Goal: Task Accomplishment & Management: Manage account settings

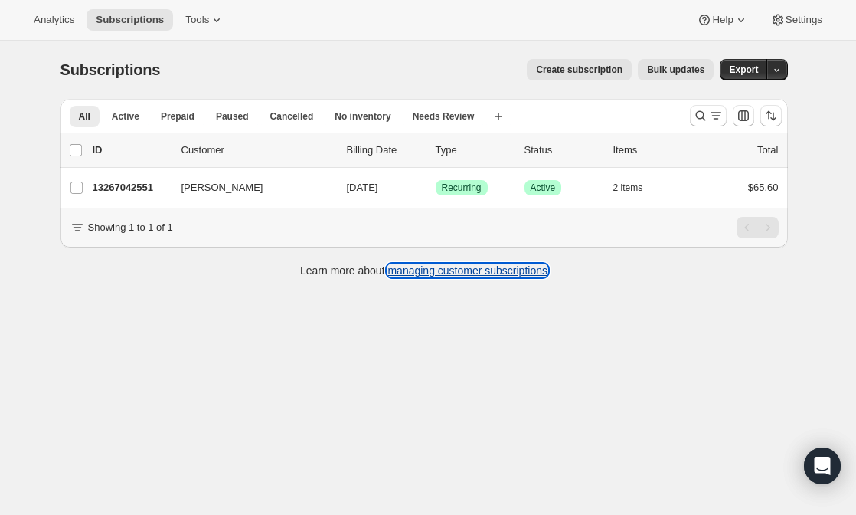
click at [523, 277] on link "managing customer subscriptions" at bounding box center [468, 270] width 160 height 12
click at [50, 16] on span "Analytics" at bounding box center [54, 20] width 41 height 12
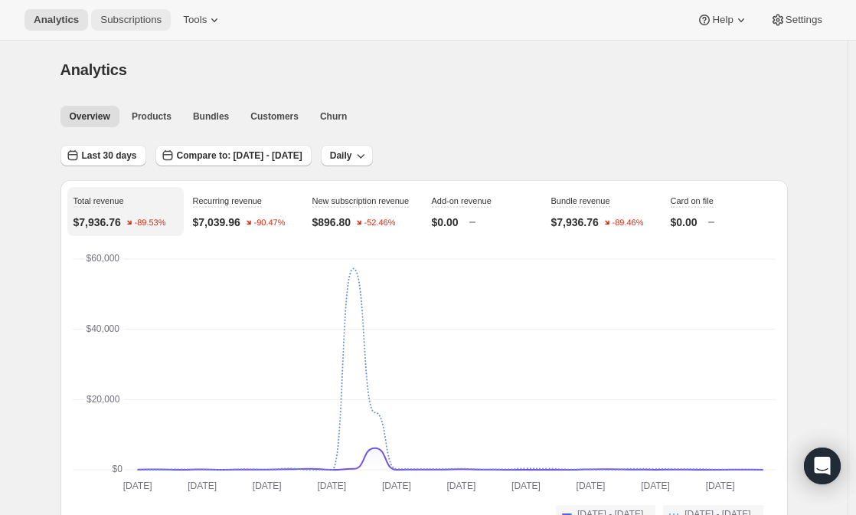
click at [135, 21] on span "Subscriptions" at bounding box center [130, 20] width 61 height 12
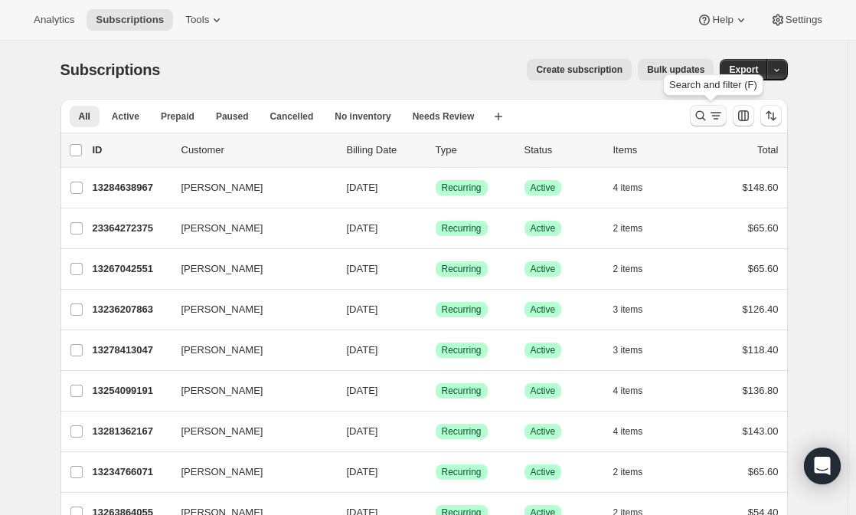
click at [709, 120] on icon "Search and filter results" at bounding box center [700, 115] width 15 height 15
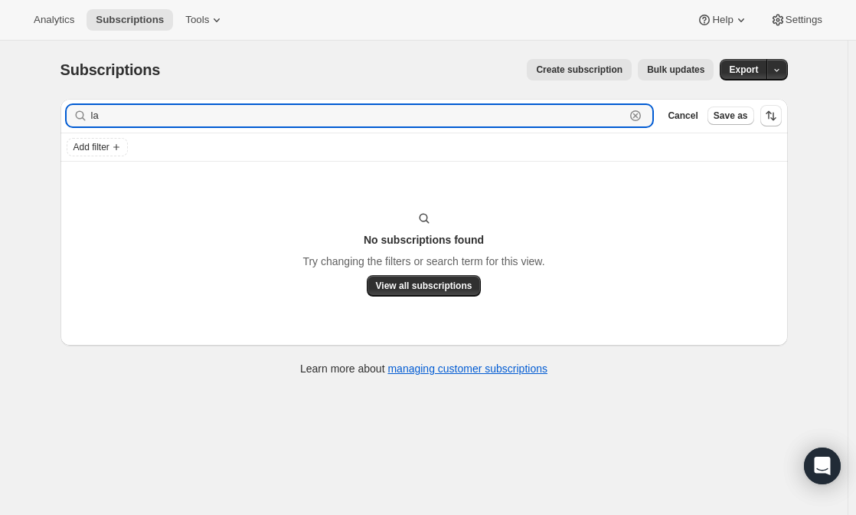
type input "l"
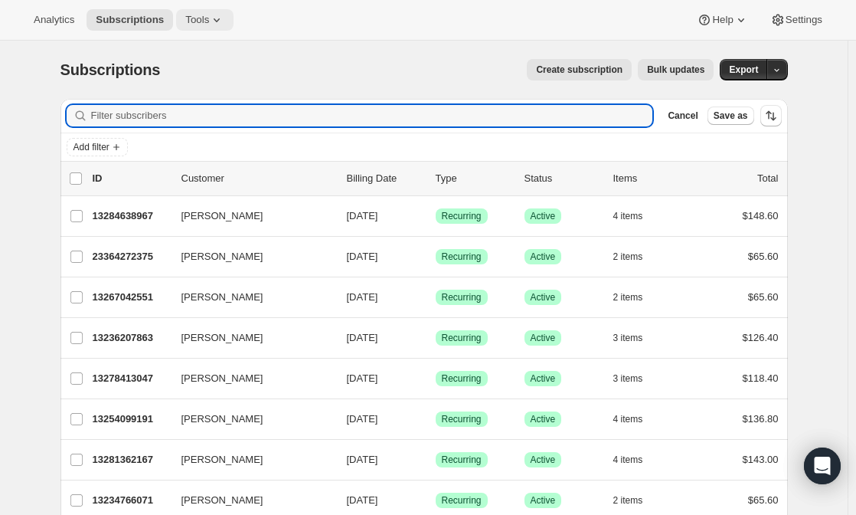
click at [193, 21] on span "Tools" at bounding box center [197, 20] width 24 height 12
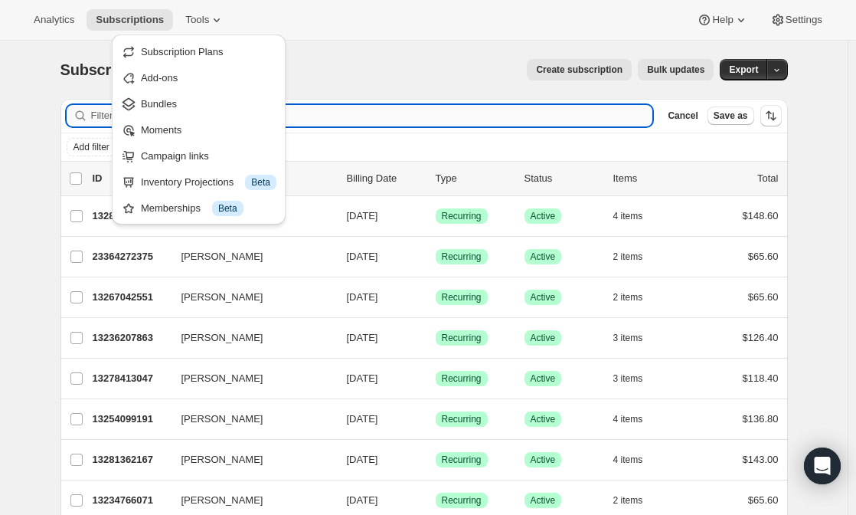
click at [434, 124] on input "Filter subscribers" at bounding box center [372, 115] width 562 height 21
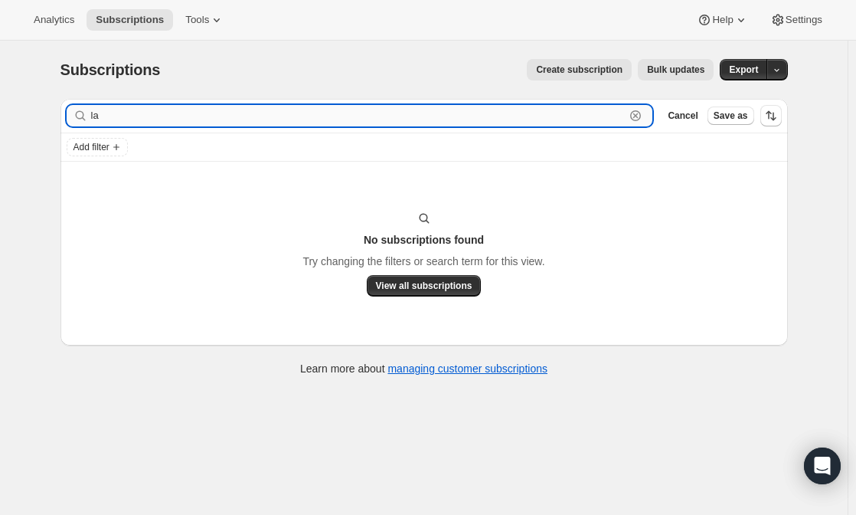
type input "l"
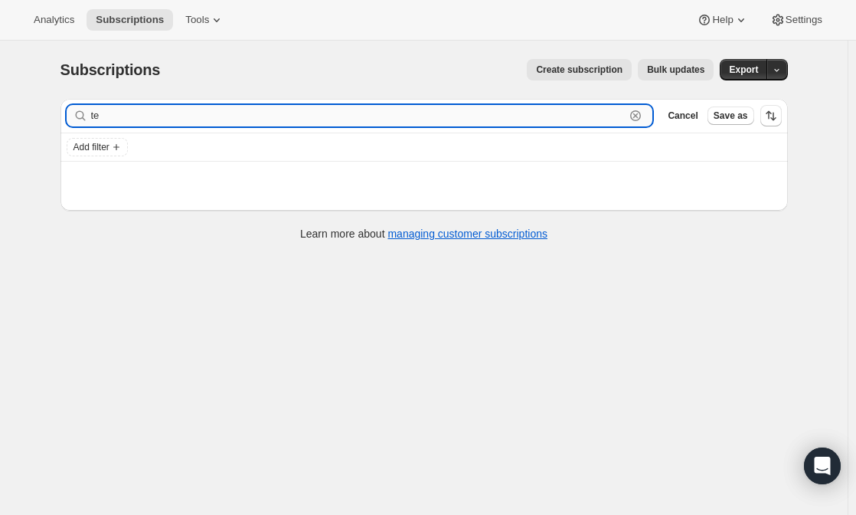
type input "t"
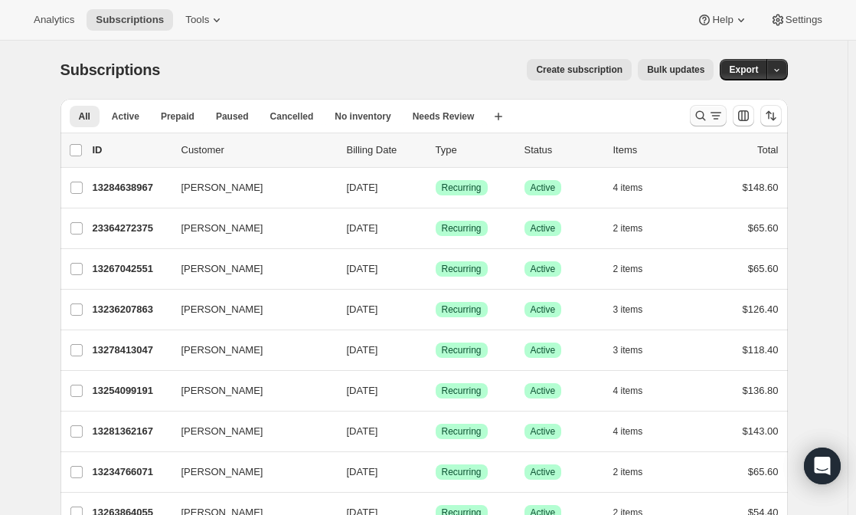
click at [713, 111] on icon "Search and filter results" at bounding box center [716, 115] width 15 height 15
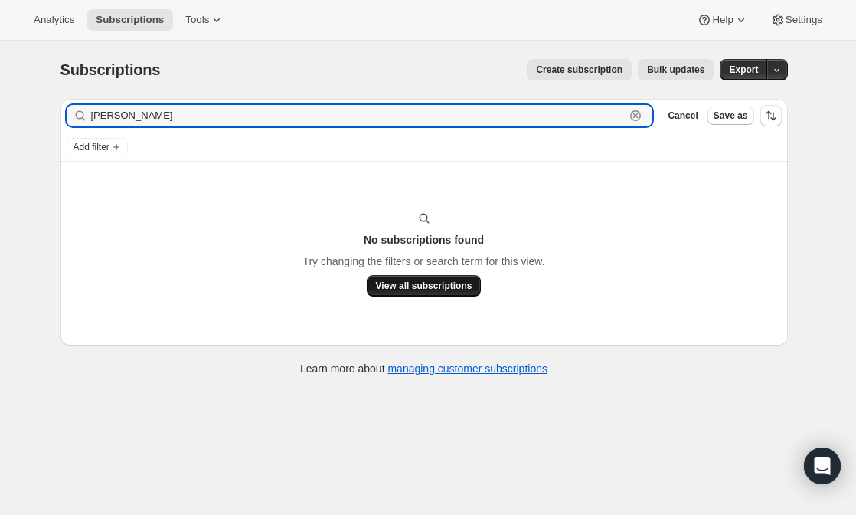
type input "terry gree"
click at [448, 284] on span "View all subscriptions" at bounding box center [424, 286] width 97 height 12
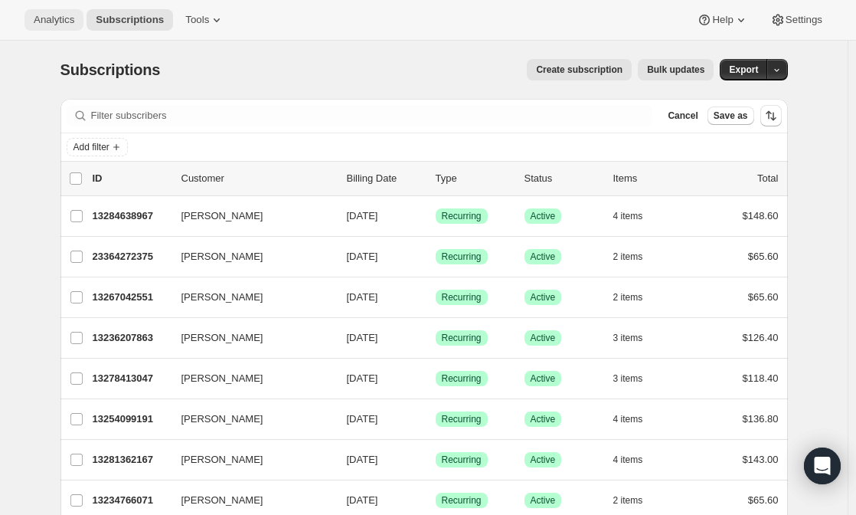
click at [40, 27] on button "Analytics" at bounding box center [54, 19] width 59 height 21
